Goal: Task Accomplishment & Management: Complete application form

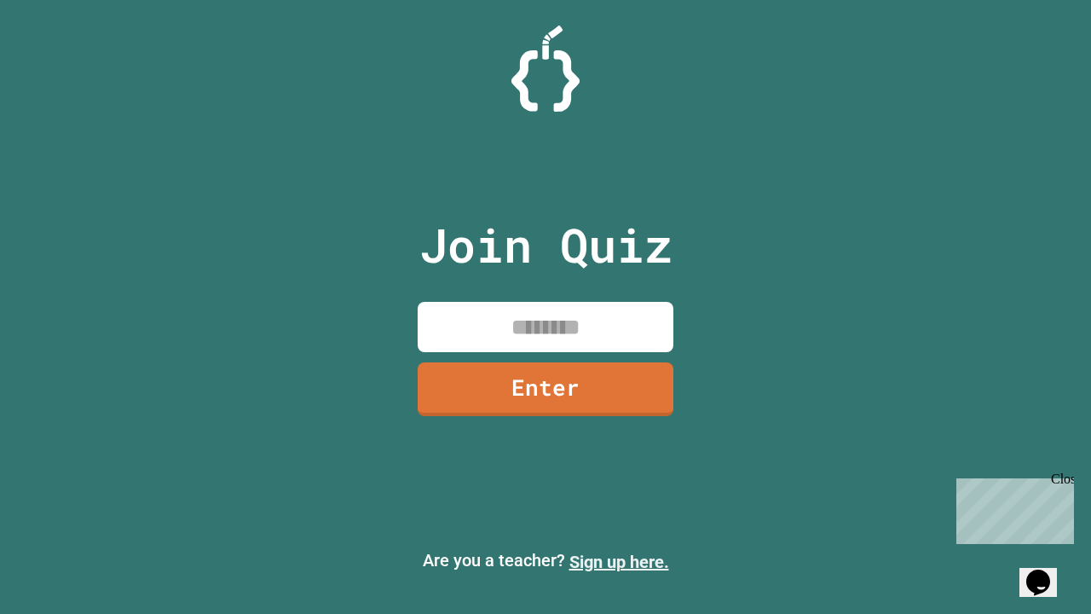
click at [619, 562] on link "Sign up here." at bounding box center [619, 561] width 100 height 20
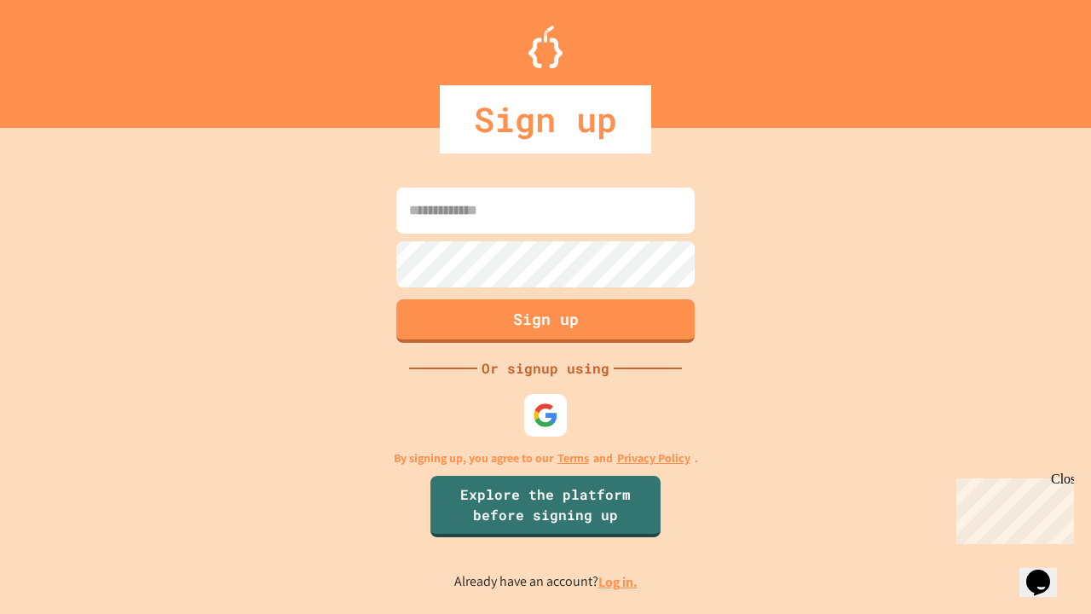
click at [619, 581] on link "Log in." at bounding box center [617, 582] width 39 height 18
